Goal: Information Seeking & Learning: Understand process/instructions

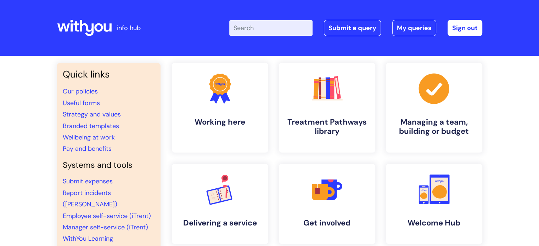
click at [275, 29] on input "Enter your search term here..." at bounding box center [270, 28] width 83 height 16
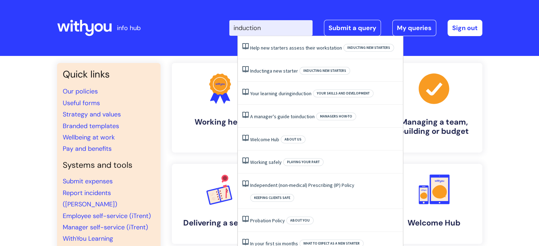
type input "induction"
click button "Search" at bounding box center [0, 0] width 0 height 0
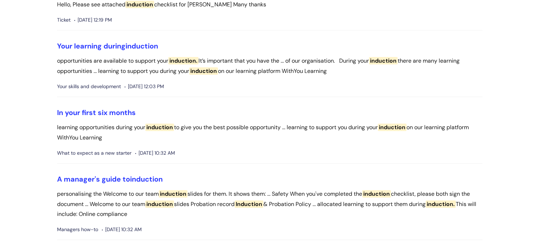
scroll to position [336, 0]
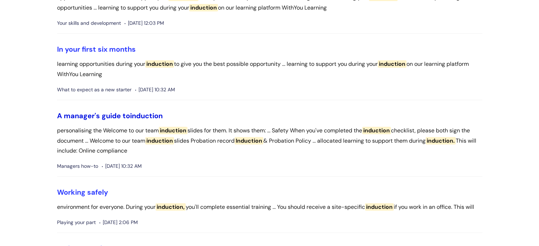
click at [150, 118] on span "induction" at bounding box center [146, 115] width 33 height 9
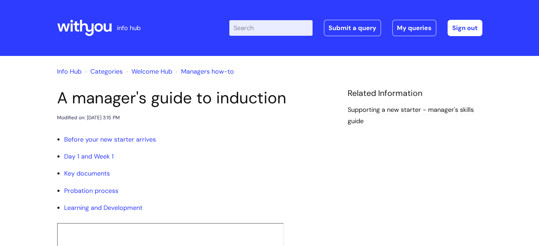
click at [151, 72] on link "Welcome Hub" at bounding box center [152, 71] width 41 height 9
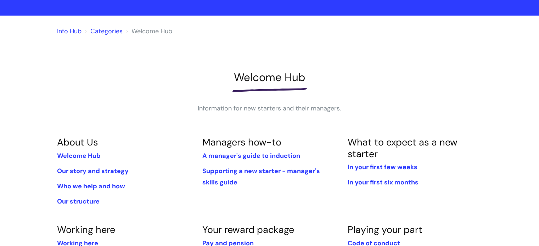
scroll to position [60, 0]
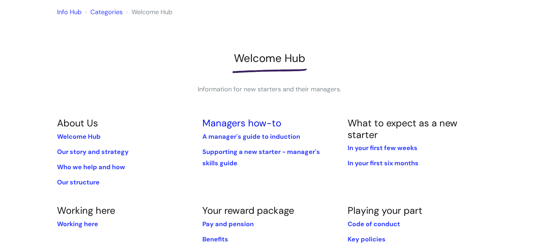
click at [234, 125] on link "Managers how-to" at bounding box center [241, 123] width 79 height 12
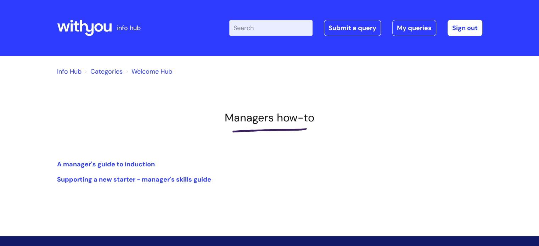
click at [116, 158] on div "Info Hub Categories Welcome Hub Managers how-to A manager's guide to induction …" at bounding box center [269, 124] width 425 height 122
click at [115, 163] on link "A manager's guide to induction" at bounding box center [106, 164] width 98 height 9
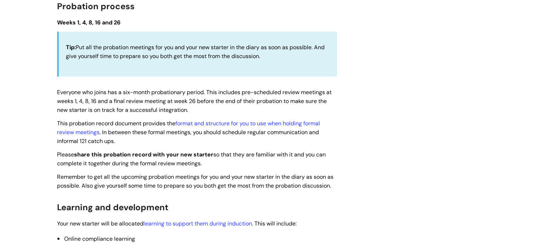
scroll to position [970, 0]
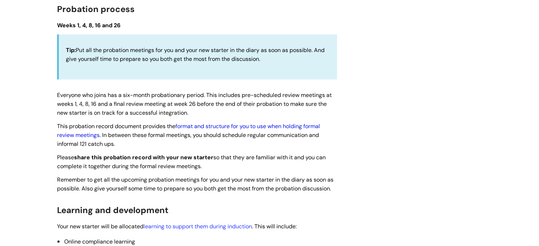
click at [204, 130] on link "format and structure for you to use when holding formal review meetings" at bounding box center [188, 131] width 263 height 16
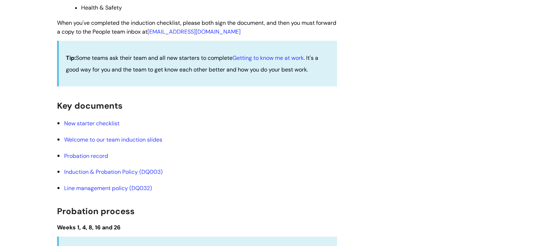
scroll to position [768, 0]
click at [142, 175] on link "Induction & Probation Policy (DQ003)" at bounding box center [113, 171] width 99 height 7
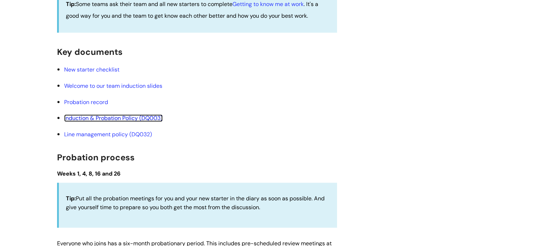
scroll to position [821, 0]
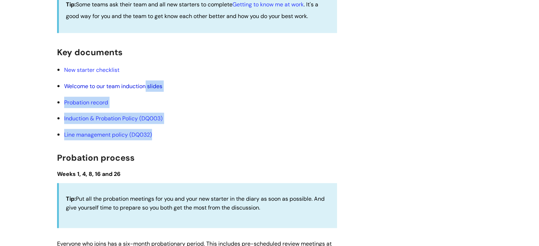
drag, startPoint x: 163, startPoint y: 129, endPoint x: 146, endPoint y: 88, distance: 44.7
click at [146, 88] on ul "New starter checklist Welcome to our team induction slides Probation record Ind…" at bounding box center [200, 102] width 273 height 76
click at [146, 88] on link "Welcome to our team induction slides" at bounding box center [113, 86] width 98 height 7
